Goal: Transaction & Acquisition: Purchase product/service

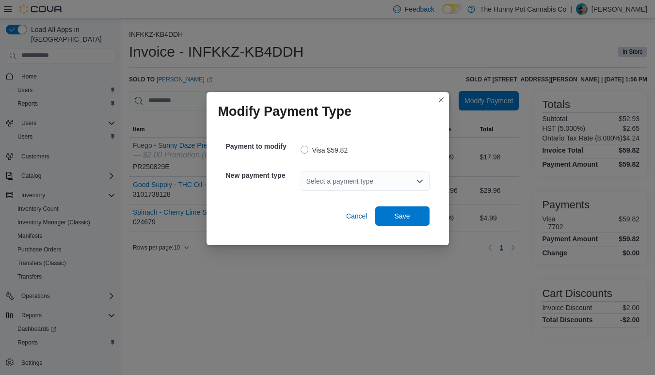
click at [323, 181] on div "Select a payment type" at bounding box center [365, 181] width 129 height 19
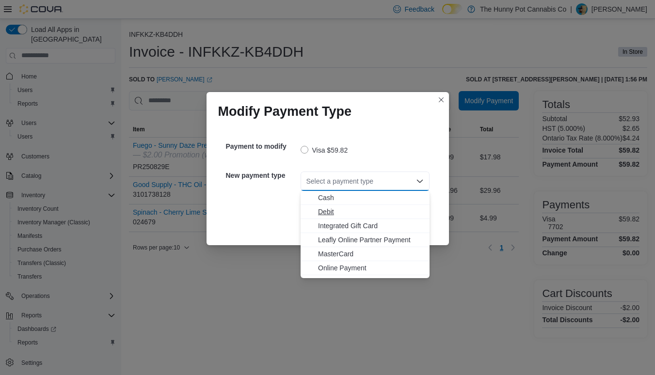
click at [327, 215] on span "Debit" at bounding box center [371, 212] width 106 height 10
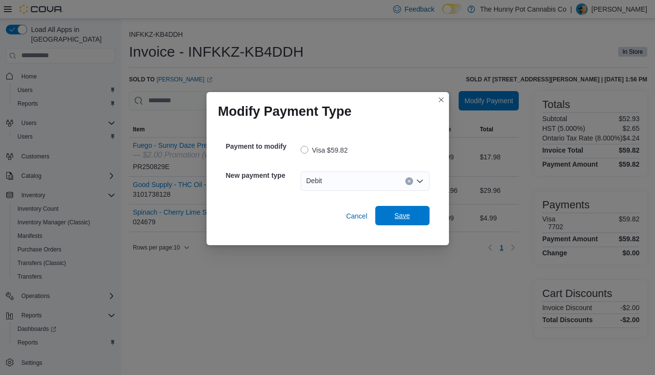
click at [401, 219] on span "Save" at bounding box center [403, 216] width 16 height 10
